Goal: Task Accomplishment & Management: Use online tool/utility

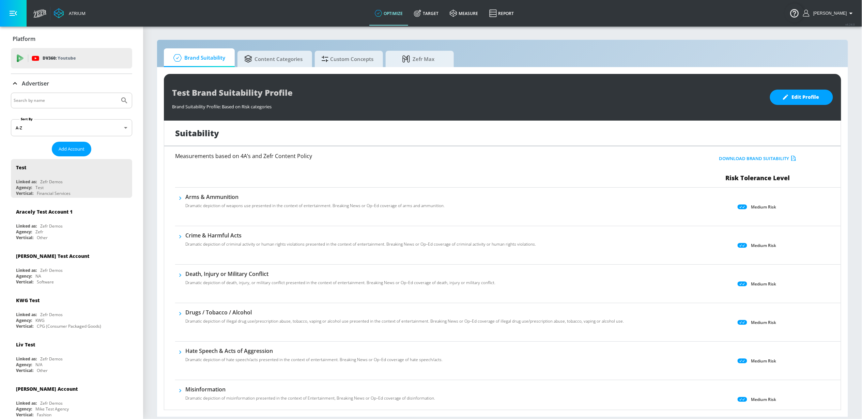
click at [26, 83] on p "Advertiser" at bounding box center [35, 83] width 27 height 7
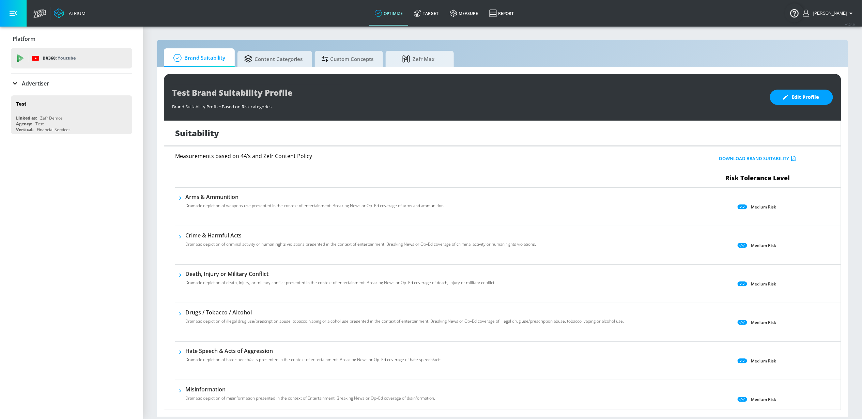
click at [30, 82] on p "Advertiser" at bounding box center [35, 83] width 27 height 7
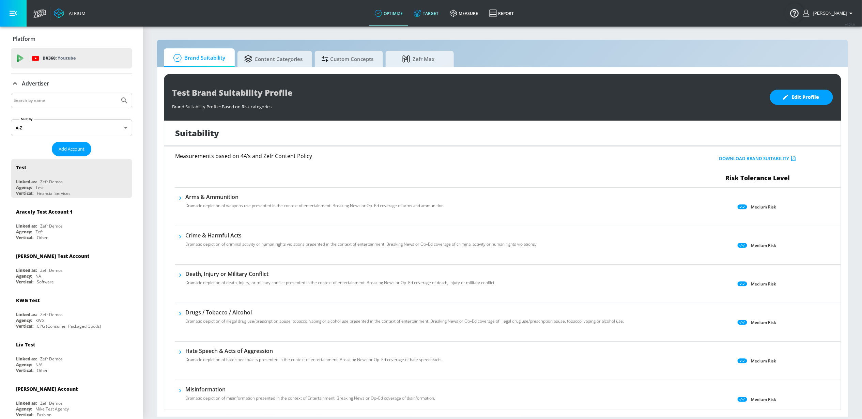
click at [434, 15] on link "Target" at bounding box center [427, 13] width 36 height 25
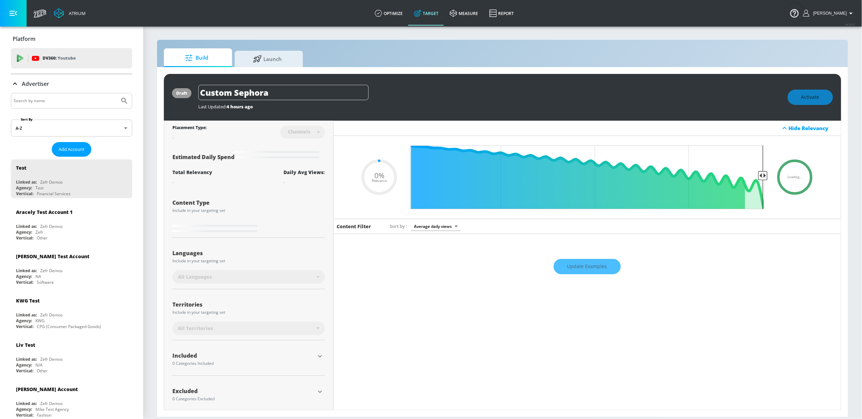
type input "0.05"
click at [63, 100] on input "Search by name" at bounding box center [65, 100] width 103 height 9
type input "cbs"
click at [117, 93] on button "Submit Search" at bounding box center [124, 100] width 15 height 15
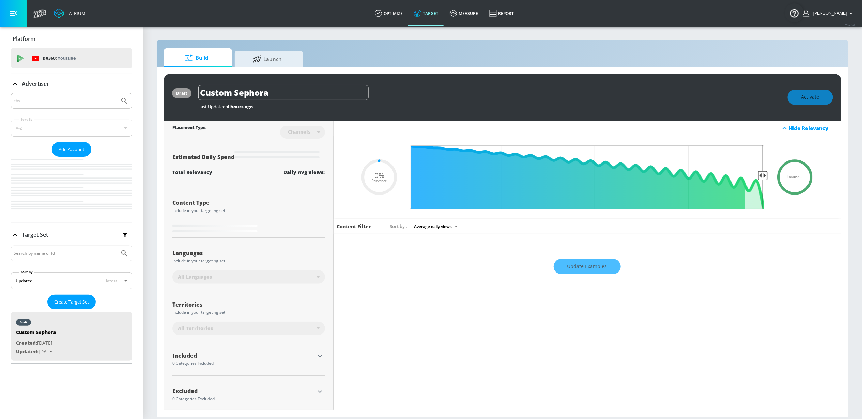
type input "0.05"
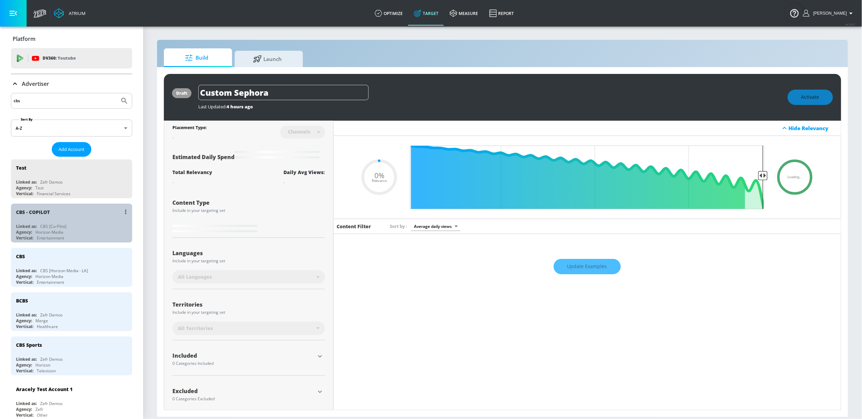
click at [76, 220] on div "CBS - COPILOT" at bounding box center [73, 212] width 115 height 16
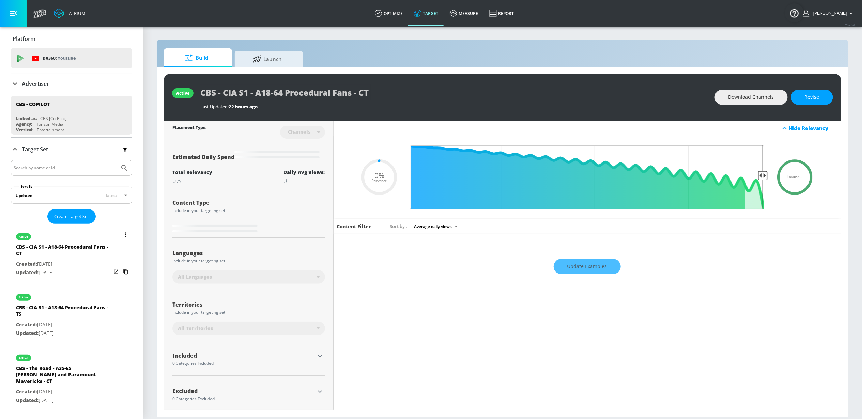
click at [121, 236] on button "list of Target Set" at bounding box center [126, 235] width 10 height 10
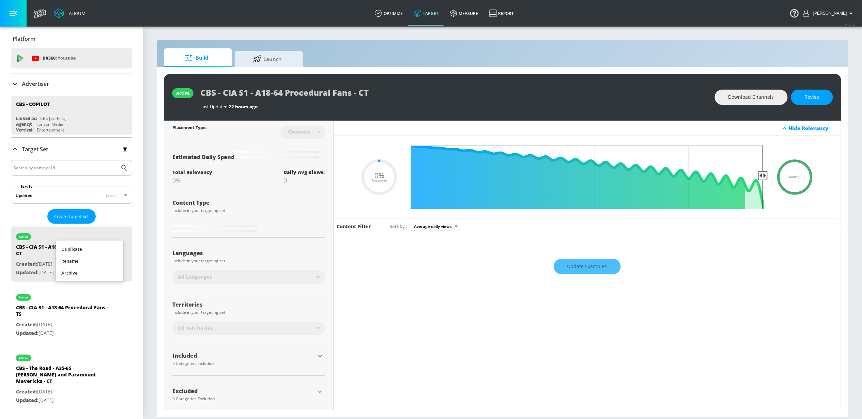
click at [150, 232] on div at bounding box center [431, 209] width 862 height 419
type input "0.5"
